Goal: Task Accomplishment & Management: Manage account settings

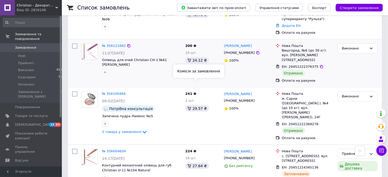
scroll to position [304, 0]
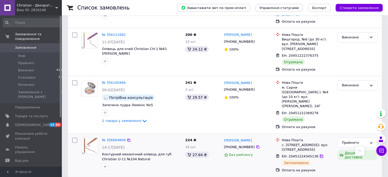
click at [320, 155] on icon at bounding box center [322, 157] width 4 height 4
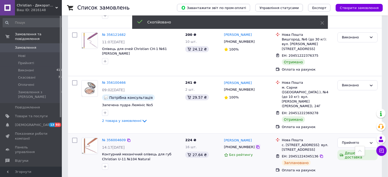
click at [256, 145] on icon at bounding box center [258, 147] width 4 height 4
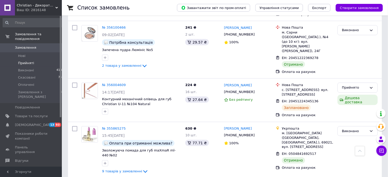
click at [41, 60] on li "Прийняті 4" at bounding box center [33, 63] width 67 height 7
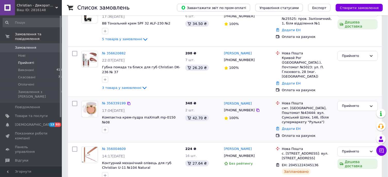
scroll to position [93, 0]
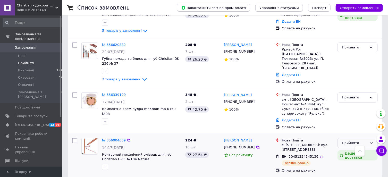
click at [356, 141] on div "Прийнято" at bounding box center [354, 143] width 25 height 5
click at [351, 149] on li "Виконано" at bounding box center [358, 154] width 40 height 10
click at [113, 94] on link "№ 356339199" at bounding box center [114, 95] width 24 height 4
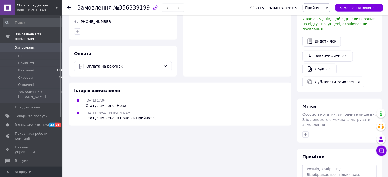
scroll to position [138, 0]
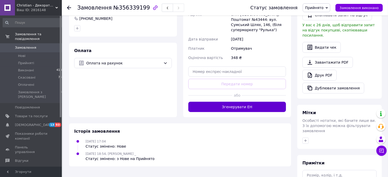
click at [242, 108] on button "Згенерувати ЕН" at bounding box center [238, 107] width 98 height 10
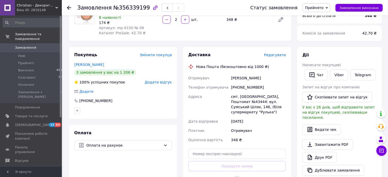
scroll to position [55, 0]
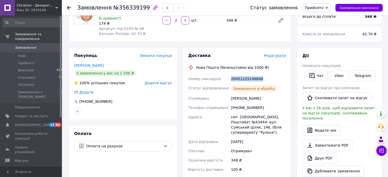
drag, startPoint x: 266, startPoint y: 77, endPoint x: 225, endPoint y: 79, distance: 41.6
click at [225, 79] on div "Номер накладної 20451225149600 Статус відправлення Замовлення в обробці Отримув…" at bounding box center [238, 124] width 100 height 100
copy div "Номер накладної 20451225149600"
click at [370, 10] on span "Замовлення виконано" at bounding box center [359, 8] width 39 height 4
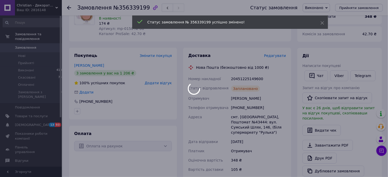
click at [38, 58] on body "Christian - Декоративна косметика Ваш ID: 2816148 Сайт Christian - Декоративна …" at bounding box center [194, 129] width 388 height 368
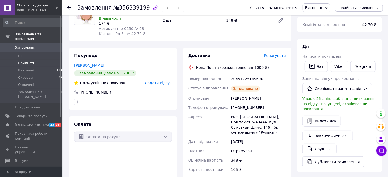
click at [37, 61] on li "Прийняті 4" at bounding box center [33, 63] width 67 height 7
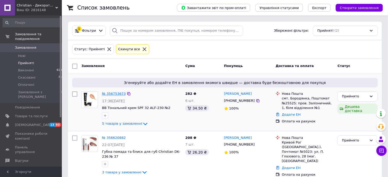
click at [109, 94] on link "№ 356753673" at bounding box center [114, 94] width 24 height 4
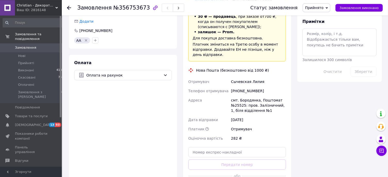
scroll to position [304, 0]
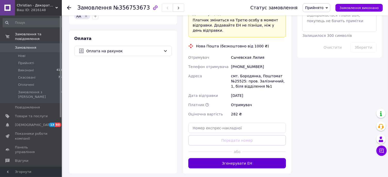
click at [243, 160] on button "Згенерувати ЕН" at bounding box center [238, 163] width 98 height 10
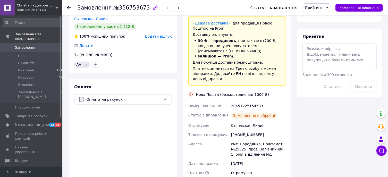
scroll to position [249, 0]
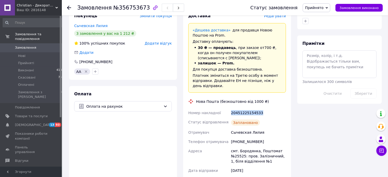
drag, startPoint x: 264, startPoint y: 109, endPoint x: 230, endPoint y: 106, distance: 34.7
click at [230, 108] on div "Номер накладної 20451225154533 Статус відправлення Заплановано Отримувач [PERSO…" at bounding box center [238, 151] width 100 height 86
copy div "Номер накладної 20451225154533"
click at [356, 9] on span "Замовлення виконано" at bounding box center [359, 8] width 39 height 4
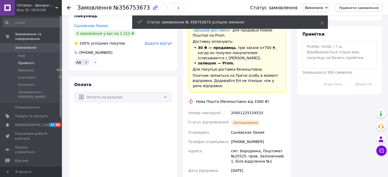
click at [36, 60] on li "Прийняті 2" at bounding box center [33, 63] width 67 height 7
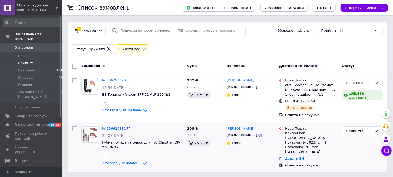
click at [111, 127] on link "№ 356620882" at bounding box center [114, 129] width 24 height 4
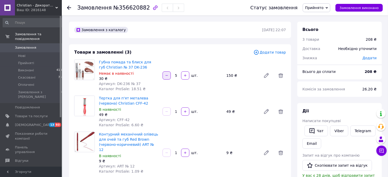
click at [168, 75] on icon "button" at bounding box center [167, 76] width 4 height 4
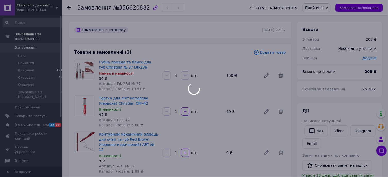
click at [168, 75] on div at bounding box center [166, 75] width 9 height 8
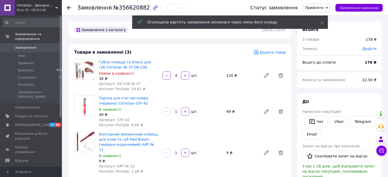
click at [167, 76] on icon "button" at bounding box center [167, 75] width 2 height 0
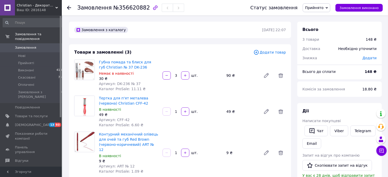
click at [167, 76] on icon "button" at bounding box center [167, 75] width 2 height 0
type input "2"
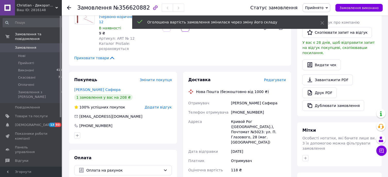
scroll to position [253, 0]
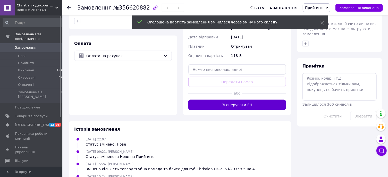
click at [232, 100] on button "Згенерувати ЕН" at bounding box center [238, 105] width 98 height 10
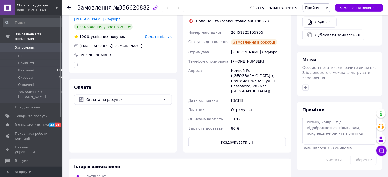
scroll to position [191, 0]
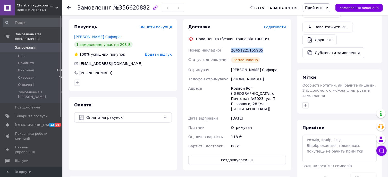
drag, startPoint x: 270, startPoint y: 32, endPoint x: 229, endPoint y: 35, distance: 40.6
click at [229, 46] on div "Номер накладної 20451225155905 Статус відправлення Заплановано Отримувач [PERSO…" at bounding box center [238, 98] width 100 height 105
copy div "Номер накладної 20451225155905"
click at [363, 7] on span "Замовлення виконано" at bounding box center [359, 8] width 39 height 4
